Goal: Task Accomplishment & Management: Complete application form

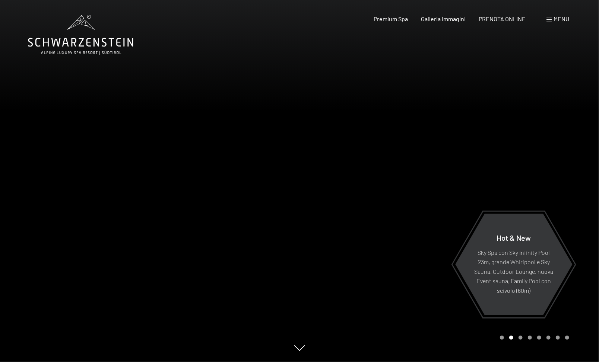
click at [564, 19] on span "Menu" at bounding box center [561, 18] width 16 height 7
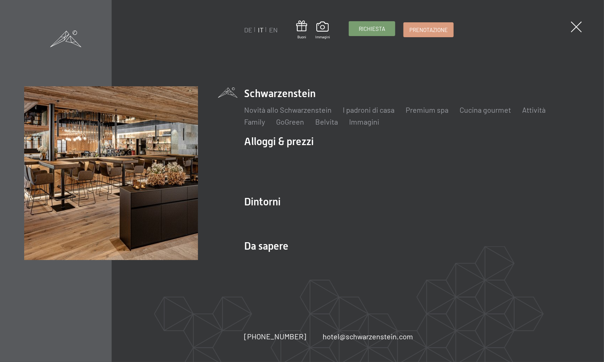
click at [385, 31] on link "Richiesta" at bounding box center [372, 29] width 46 height 14
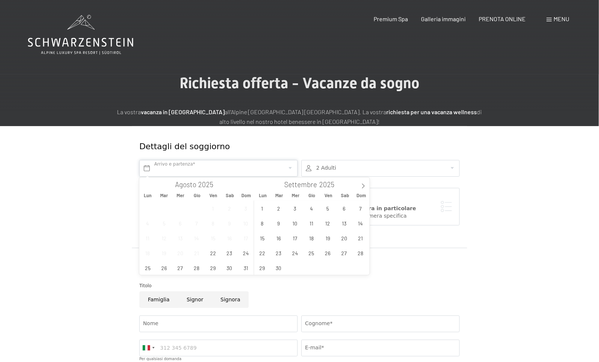
click at [172, 166] on input "text" at bounding box center [218, 168] width 158 height 17
click at [365, 184] on icon at bounding box center [362, 186] width 5 height 5
click at [306, 251] on span "25" at bounding box center [311, 253] width 15 height 15
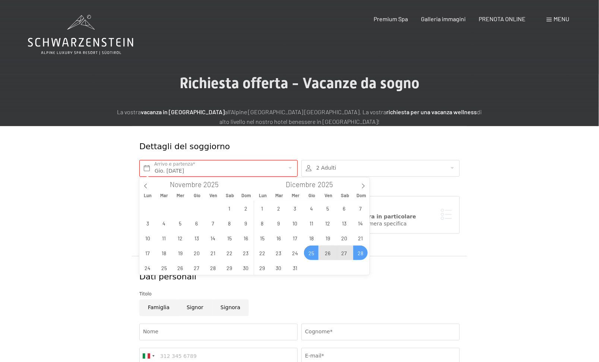
click at [359, 252] on span "28" at bounding box center [360, 253] width 15 height 15
type input "Gio. 25/12/2025 - Dom. 28/12/2025"
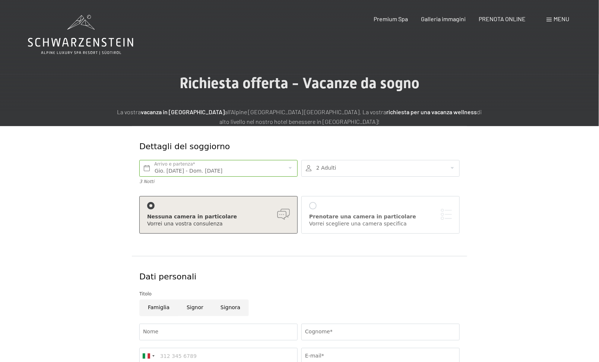
click at [342, 171] on div at bounding box center [380, 168] width 158 height 17
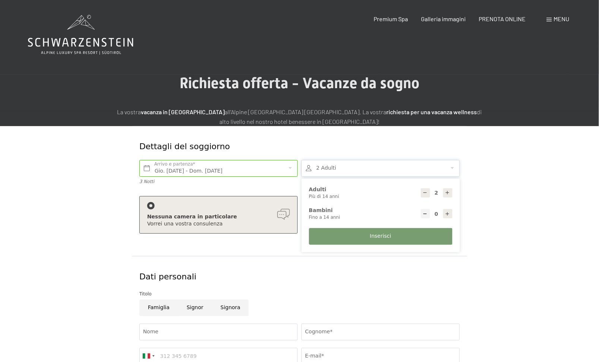
click at [449, 192] on icon at bounding box center [447, 192] width 5 height 5
type input "4"
click at [393, 232] on button "Inserisci" at bounding box center [380, 236] width 143 height 17
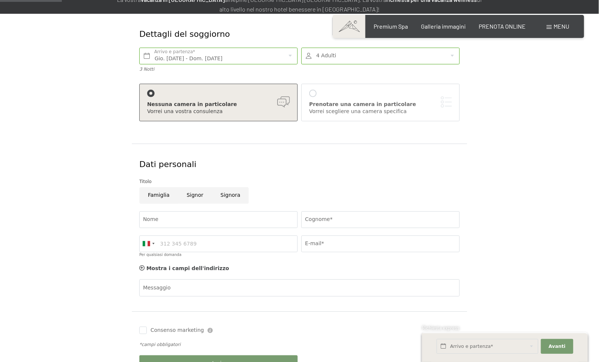
scroll to position [149, 0]
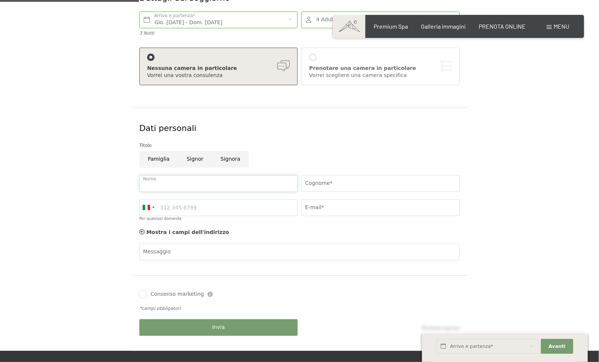
click at [196, 181] on input "Nome" at bounding box center [218, 183] width 158 height 17
type input "Ilaria"
type input "Passerini"
click at [197, 203] on input "Per qualsiasi domanda" at bounding box center [218, 208] width 158 height 17
type input "3338153747"
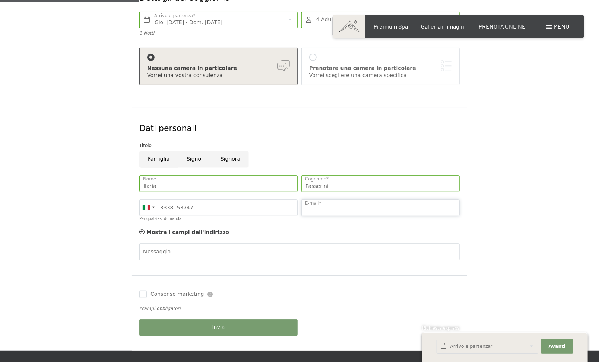
click at [311, 207] on input "E-mail*" at bounding box center [380, 208] width 158 height 17
type input "passerini.ila@gmail.com"
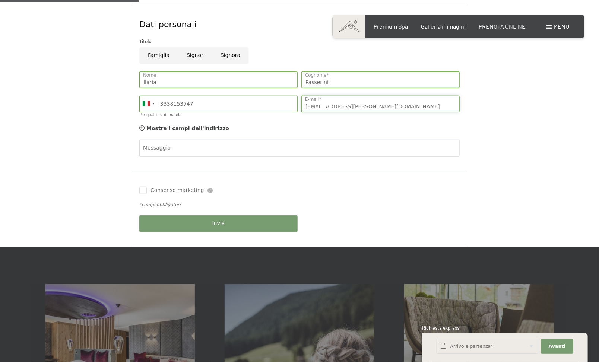
scroll to position [372, 0]
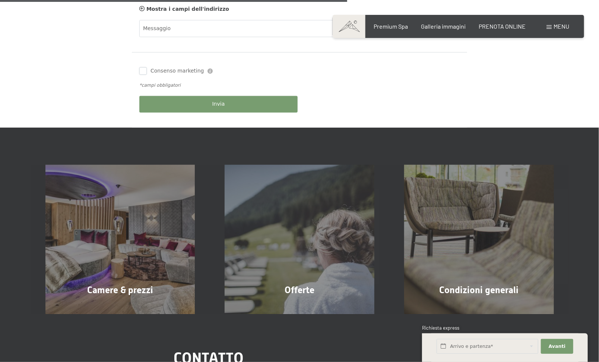
click at [142, 71] on input "Consenso marketing" at bounding box center [142, 70] width 7 height 7
checkbox input "true"
click at [184, 100] on button "Invia" at bounding box center [218, 104] width 158 height 17
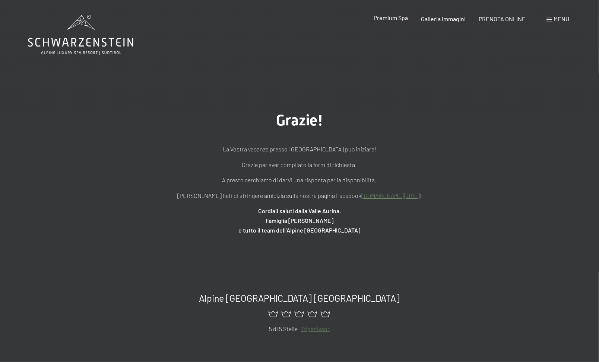
click at [399, 18] on span "Premium Spa" at bounding box center [391, 17] width 34 height 7
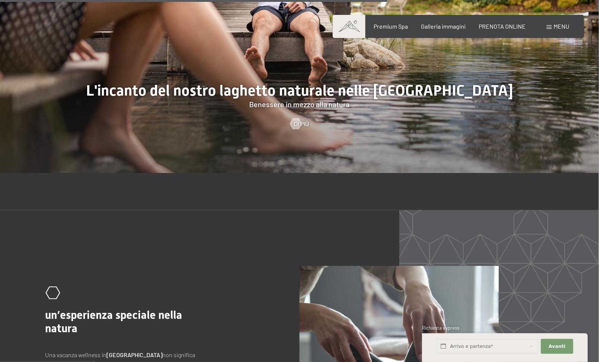
scroll to position [3165, 0]
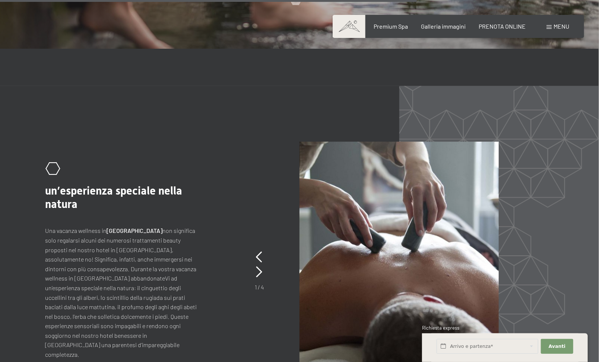
click at [558, 25] on span "Menu" at bounding box center [561, 26] width 16 height 7
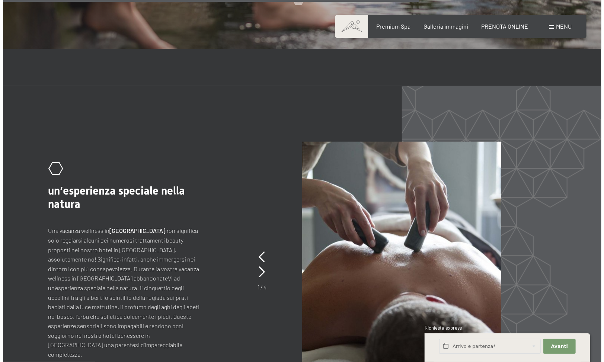
scroll to position [3175, 0]
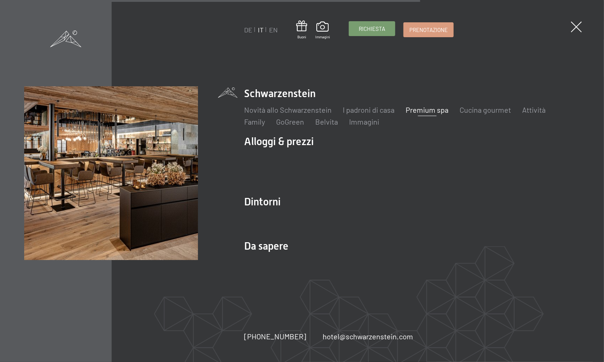
click at [381, 26] on span "Richiesta" at bounding box center [372, 29] width 26 height 8
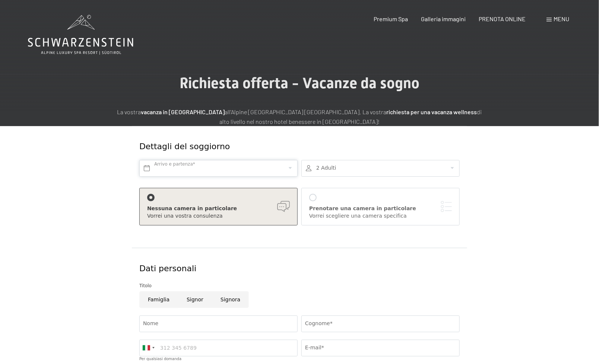
click at [184, 166] on input "text" at bounding box center [218, 168] width 158 height 17
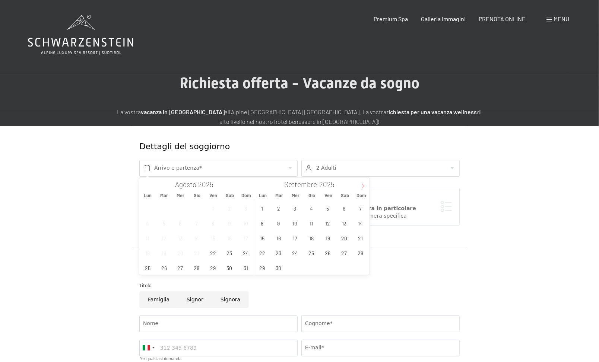
click at [365, 188] on icon at bounding box center [362, 186] width 5 height 5
click at [400, 139] on div "Dettagli del soggiorno" at bounding box center [272, 146] width 270 height 19
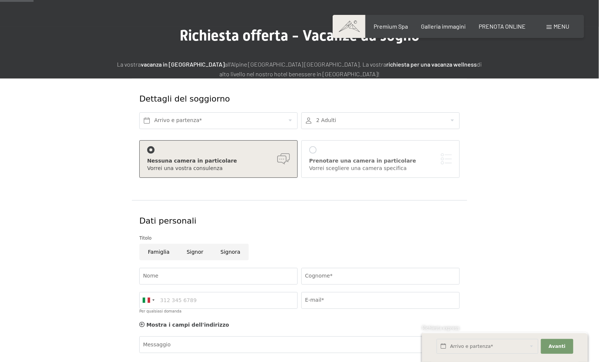
scroll to position [37, 0]
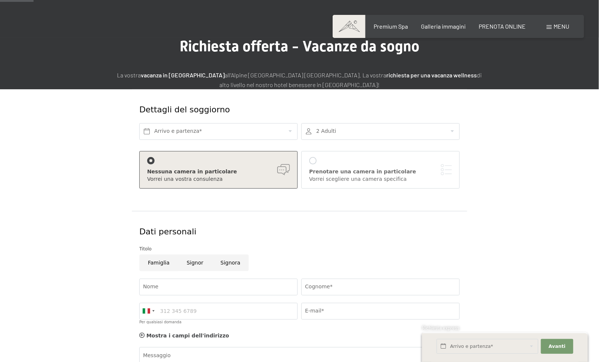
click at [266, 140] on div "Arrivo e partenza*" at bounding box center [218, 132] width 162 height 24
click at [265, 130] on input "text" at bounding box center [218, 131] width 158 height 17
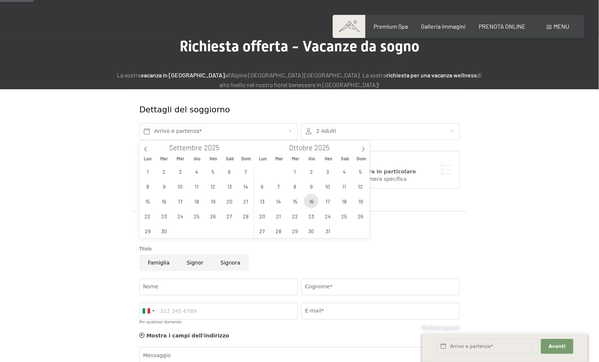
click at [308, 200] on span "16" at bounding box center [311, 201] width 15 height 15
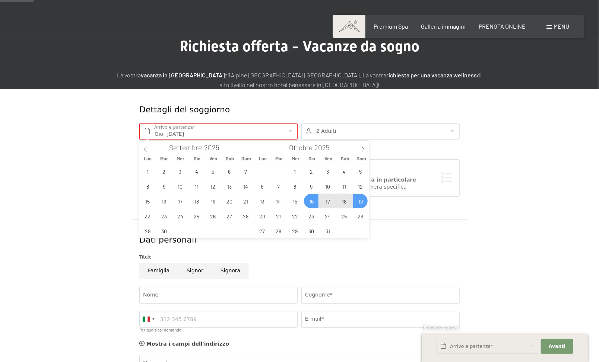
click at [361, 198] on span "19" at bounding box center [360, 201] width 15 height 15
type input "Gio. 16/10/2025 - Dom. 19/10/2025"
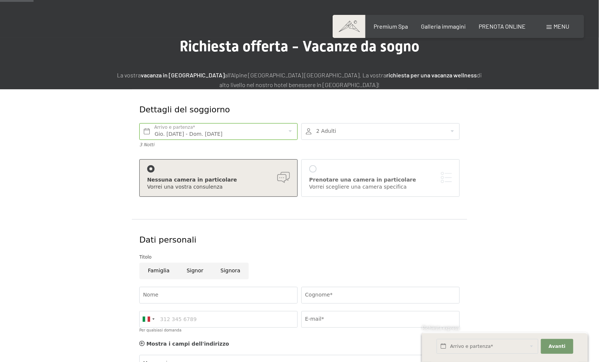
click at [339, 125] on div at bounding box center [380, 131] width 158 height 17
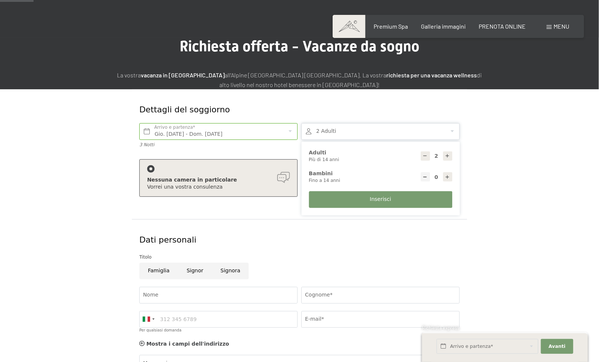
click at [444, 158] on div at bounding box center [447, 156] width 9 height 9
click at [446, 157] on icon at bounding box center [447, 155] width 5 height 5
type input "4"
click at [189, 292] on input "Nome" at bounding box center [218, 295] width 158 height 17
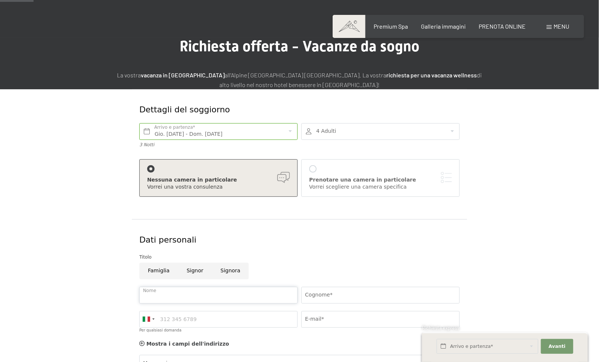
type input "Ilaria"
type input "Passerini"
click at [203, 322] on input "Per qualsiasi domanda" at bounding box center [218, 319] width 158 height 17
type input "3338153747"
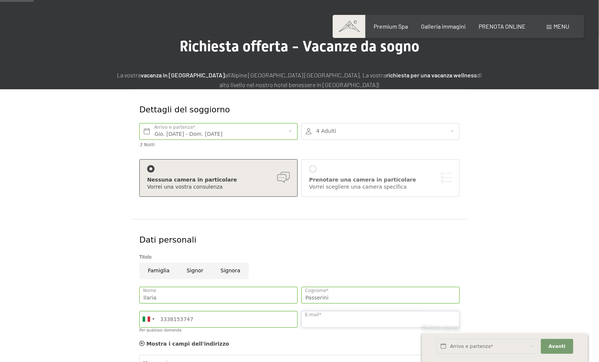
click at [312, 318] on input "E-mail*" at bounding box center [380, 319] width 158 height 17
type input "passerini.ila@gmail.com"
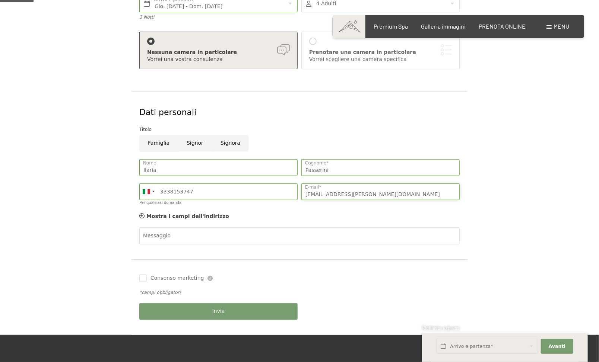
scroll to position [260, 0]
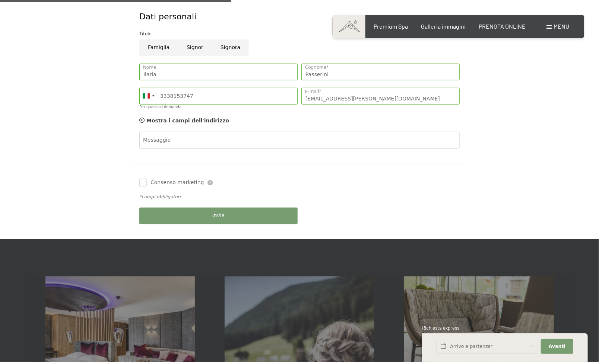
click at [144, 179] on input "Consenso marketing" at bounding box center [142, 182] width 7 height 7
checkbox input "true"
click at [169, 215] on button "Invia" at bounding box center [218, 216] width 158 height 17
